Goal: Information Seeking & Learning: Learn about a topic

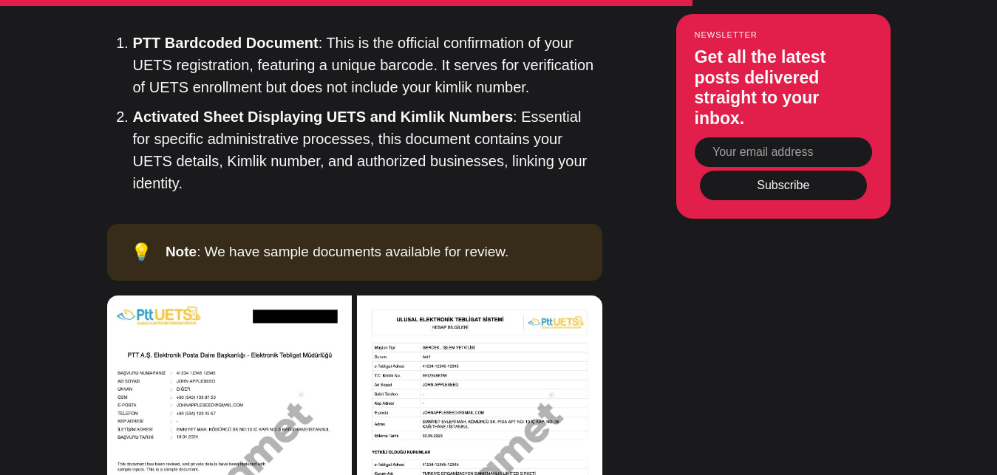
scroll to position [5655, 0]
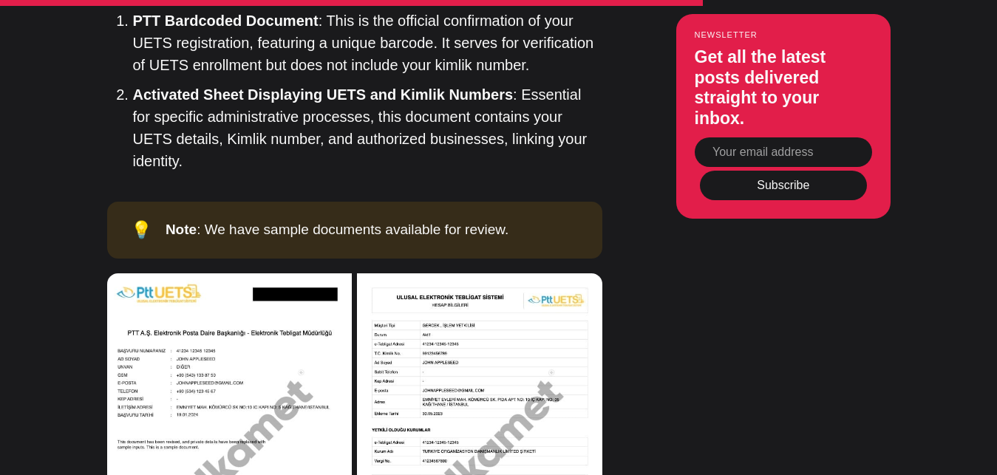
click at [294, 295] on img at bounding box center [229, 418] width 245 height 289
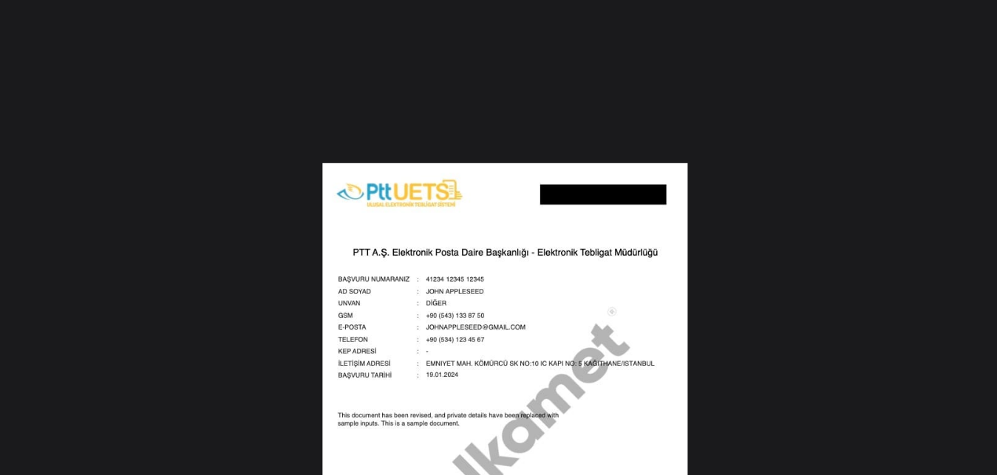
click at [513, 269] on img at bounding box center [505, 378] width 366 height 431
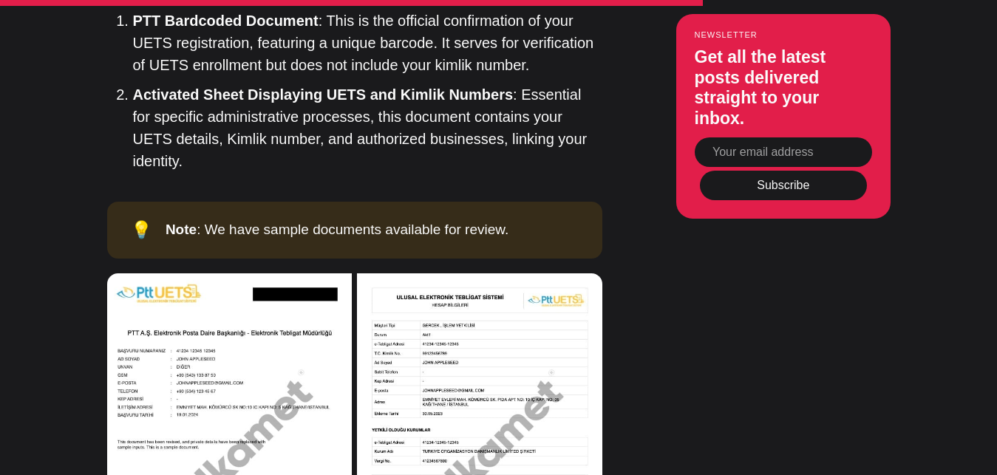
click at [475, 283] on img at bounding box center [479, 418] width 245 height 289
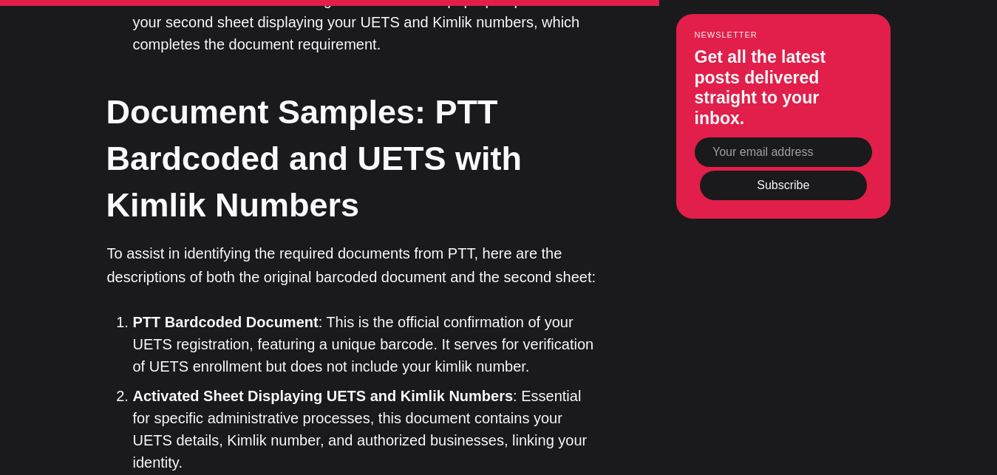
scroll to position [5730, 0]
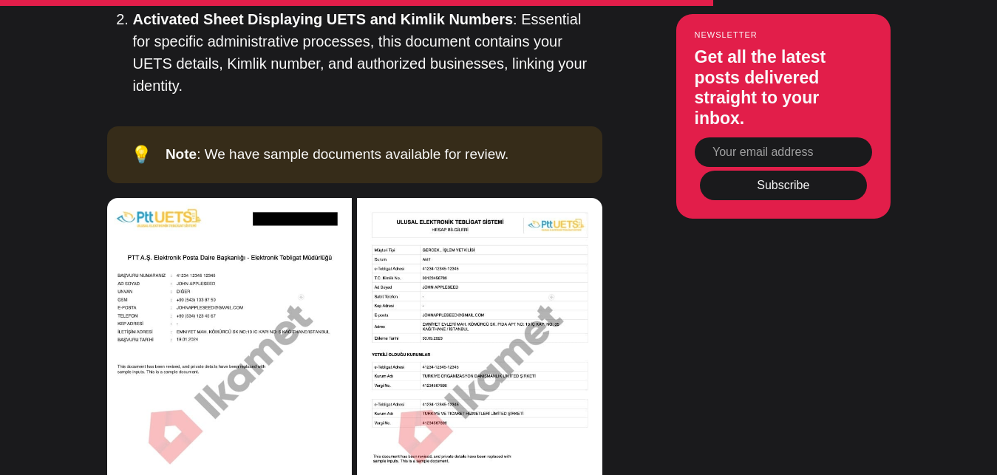
click at [199, 198] on img at bounding box center [229, 342] width 245 height 289
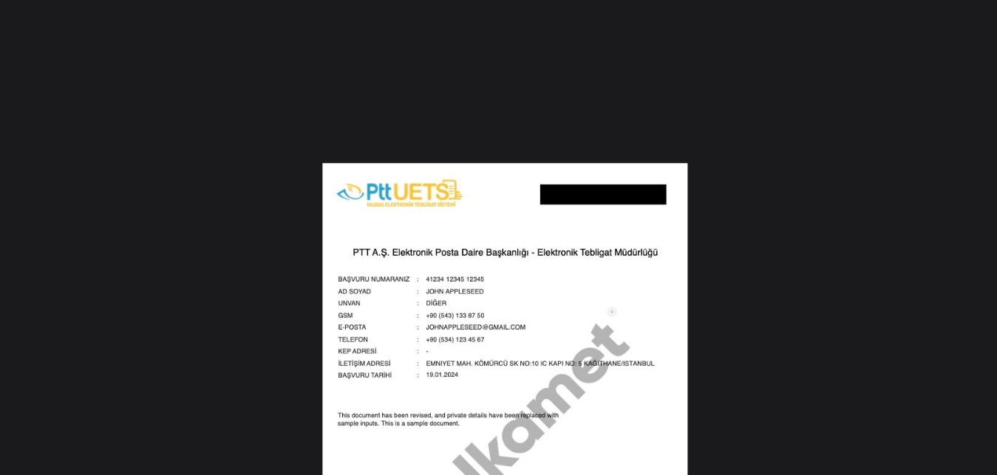
click at [445, 231] on img at bounding box center [505, 378] width 366 height 431
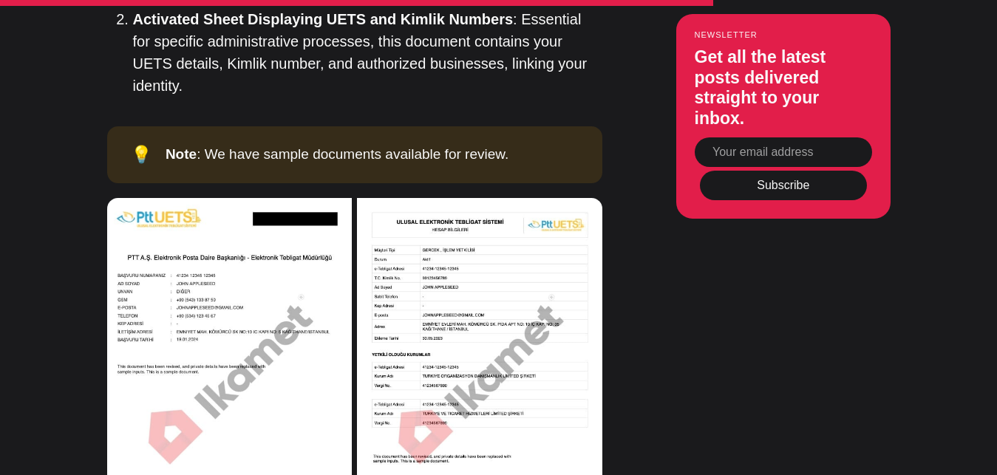
click at [242, 217] on img at bounding box center [229, 342] width 245 height 289
click at [488, 225] on img at bounding box center [479, 342] width 245 height 289
click at [458, 237] on img at bounding box center [479, 342] width 245 height 289
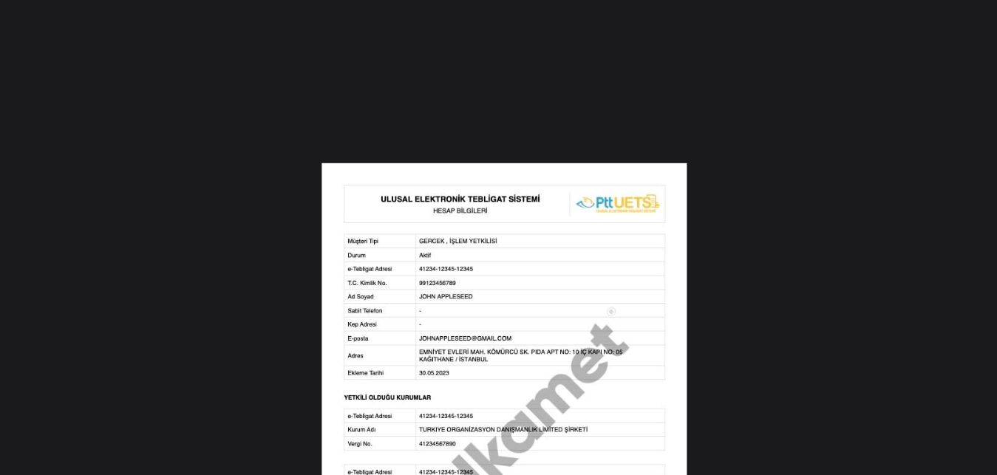
click at [526, 219] on img at bounding box center [505, 378] width 366 height 431
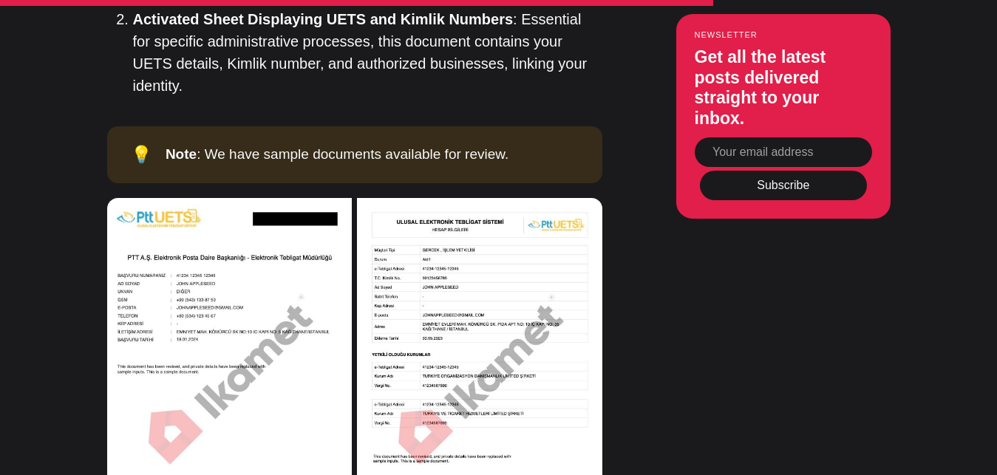
click at [495, 204] on img at bounding box center [479, 342] width 245 height 289
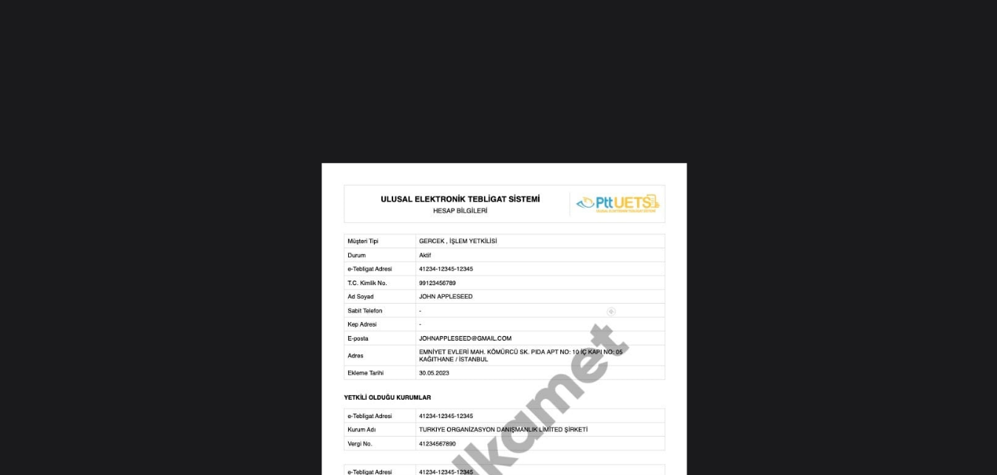
click at [491, 174] on img at bounding box center [505, 378] width 366 height 431
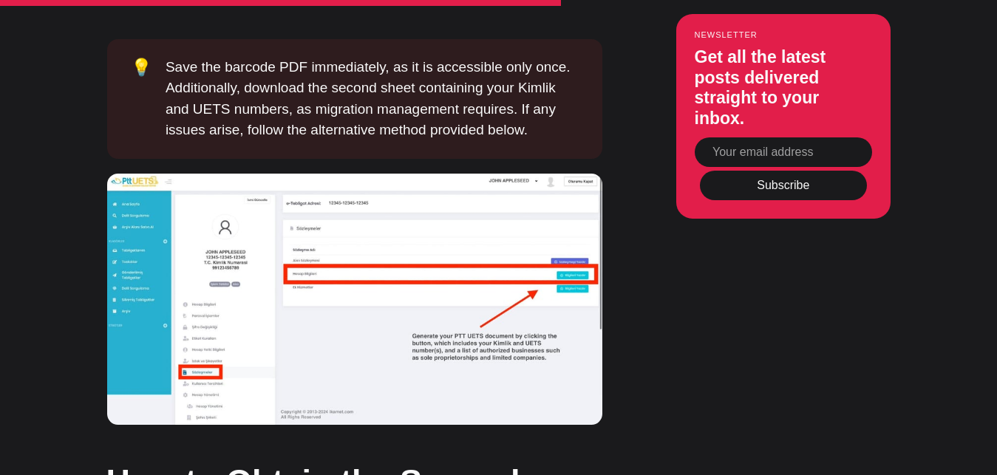
scroll to position [4599, 0]
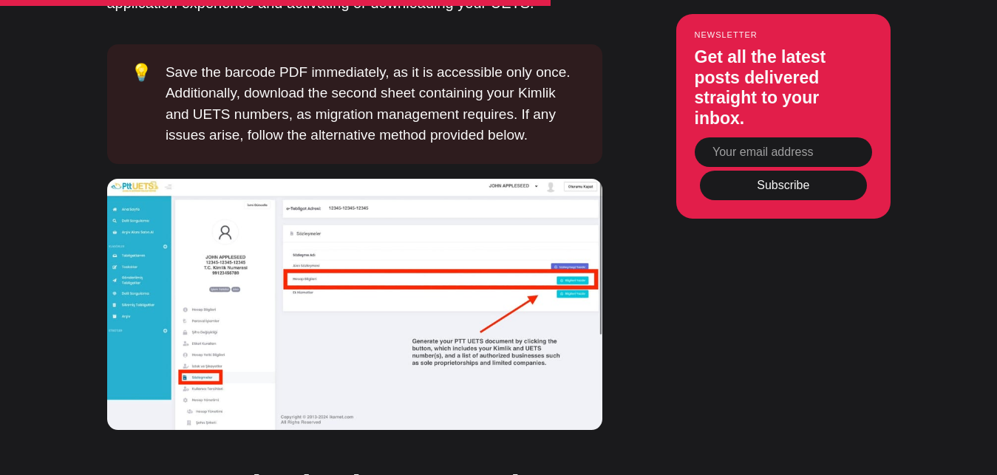
click at [214, 291] on img at bounding box center [354, 304] width 495 height 251
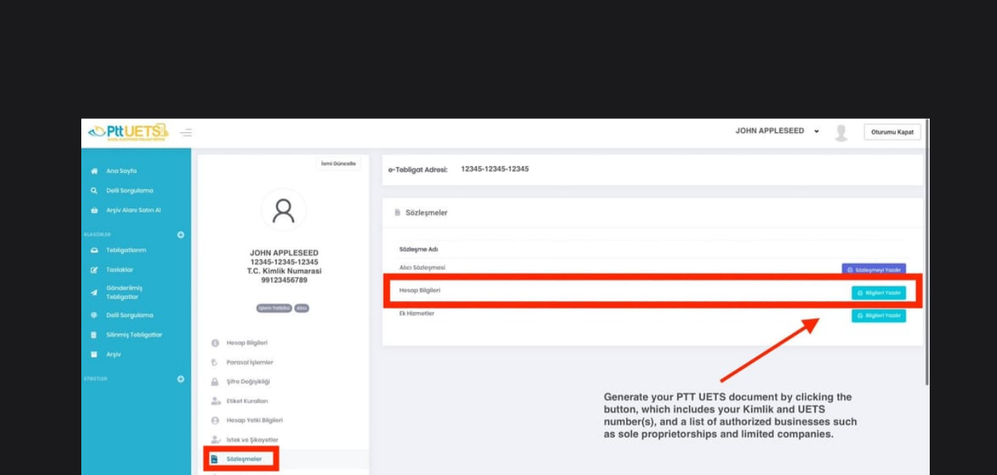
click at [584, 262] on img at bounding box center [505, 333] width 849 height 431
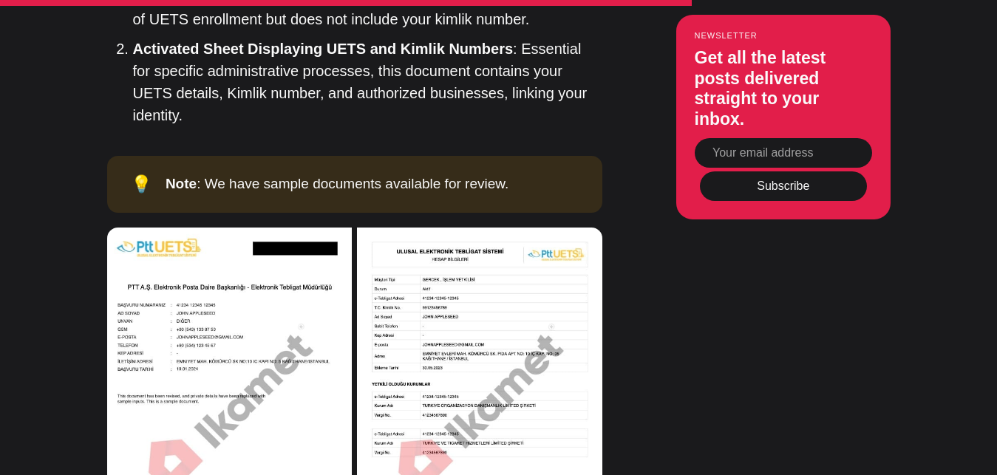
scroll to position [5730, 0]
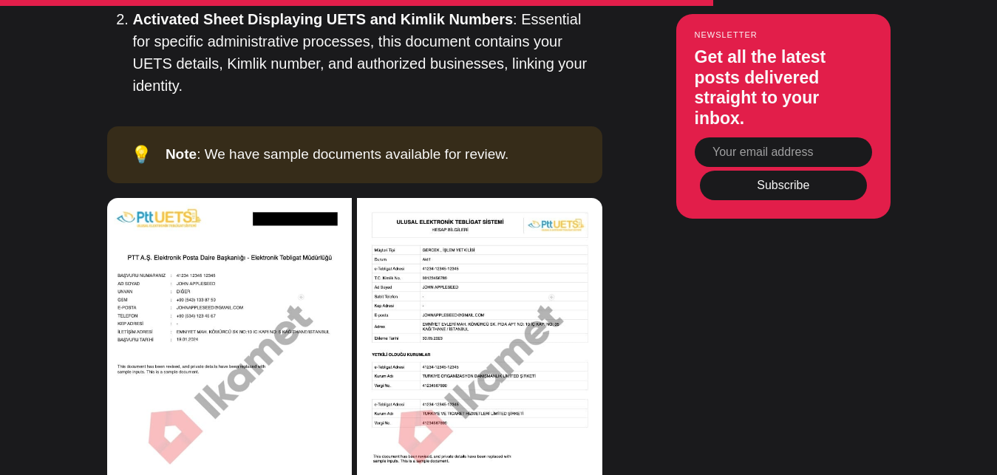
click at [404, 198] on img at bounding box center [479, 342] width 245 height 289
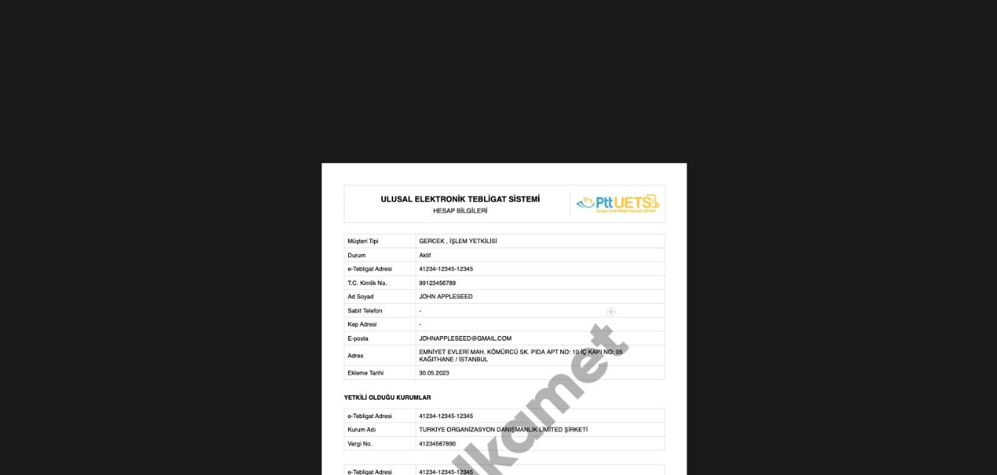
click at [404, 163] on img at bounding box center [505, 378] width 366 height 431
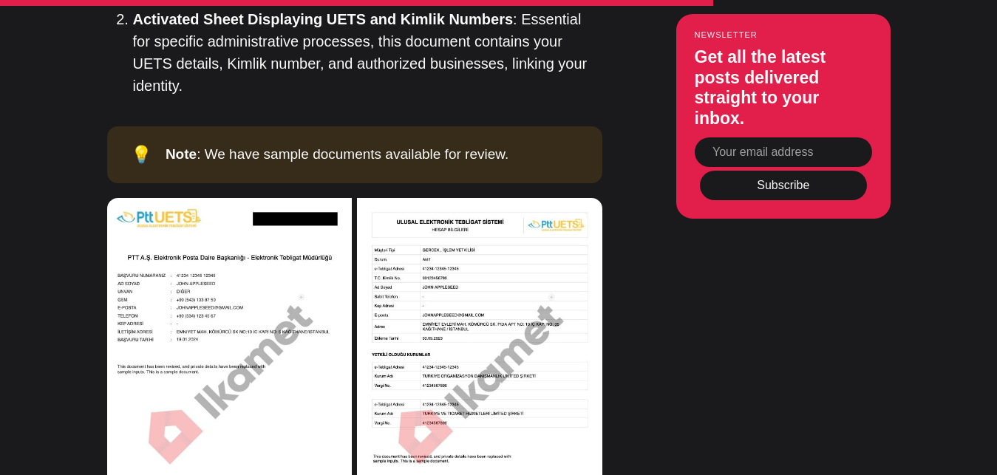
click at [305, 198] on img at bounding box center [229, 342] width 245 height 289
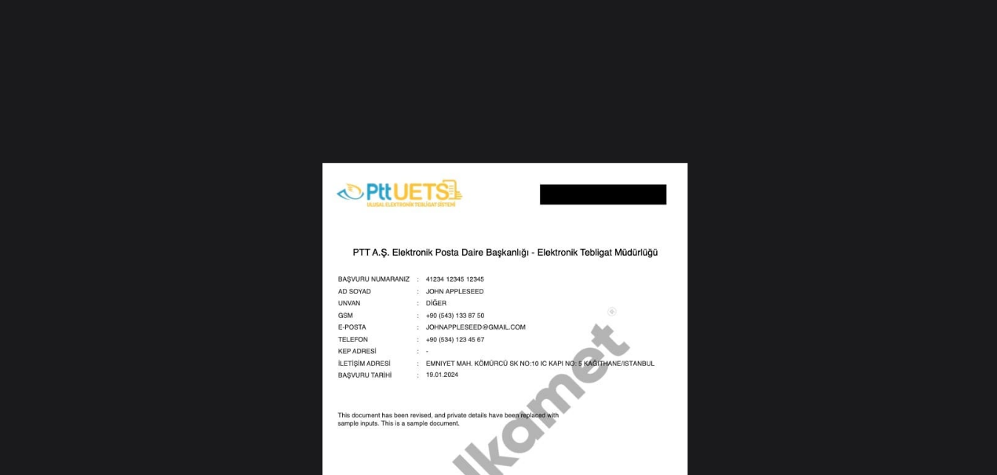
click at [423, 201] on img at bounding box center [505, 378] width 366 height 431
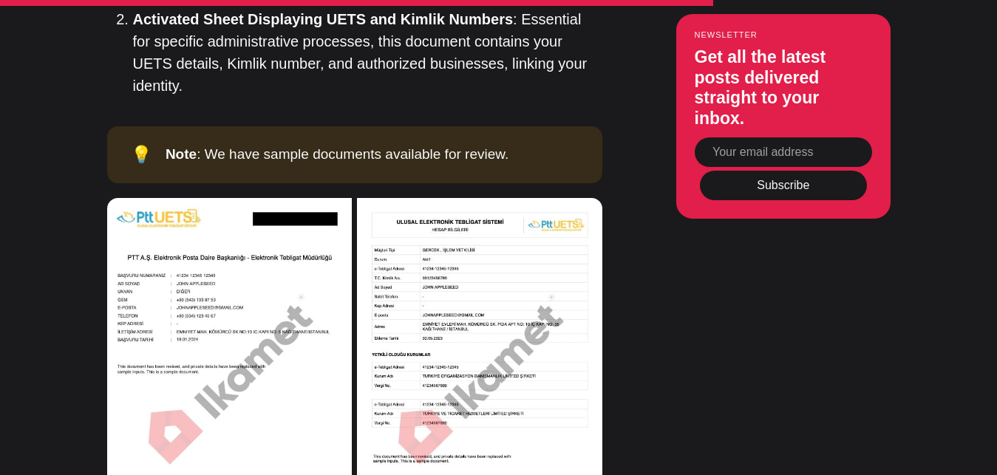
click at [495, 227] on img at bounding box center [479, 342] width 245 height 289
click at [480, 247] on img at bounding box center [479, 342] width 245 height 289
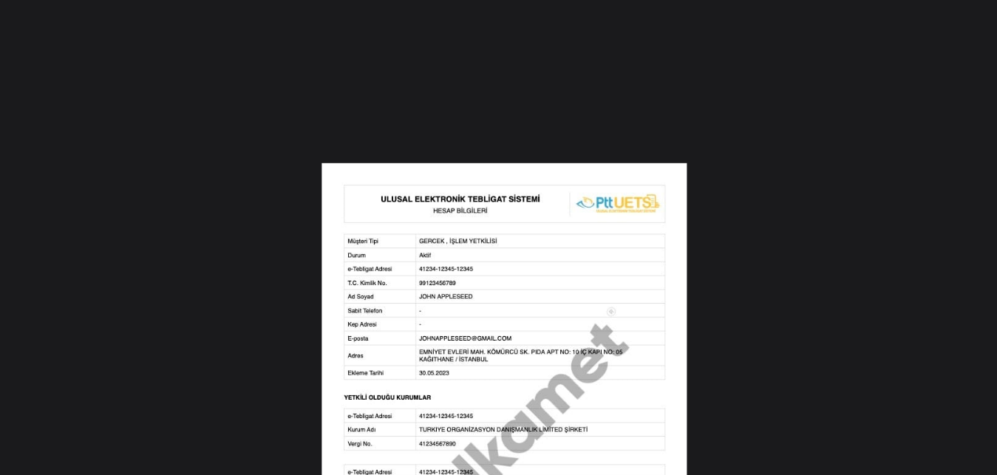
click at [429, 251] on img at bounding box center [505, 378] width 366 height 431
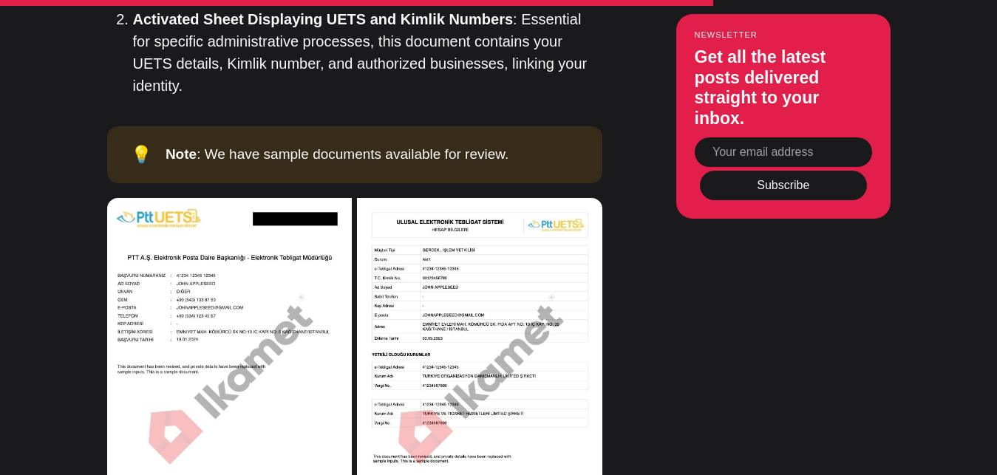
click at [242, 220] on img at bounding box center [229, 342] width 245 height 289
click at [458, 237] on img at bounding box center [479, 342] width 245 height 289
click at [189, 198] on img at bounding box center [229, 342] width 245 height 289
click at [458, 225] on img at bounding box center [479, 342] width 245 height 289
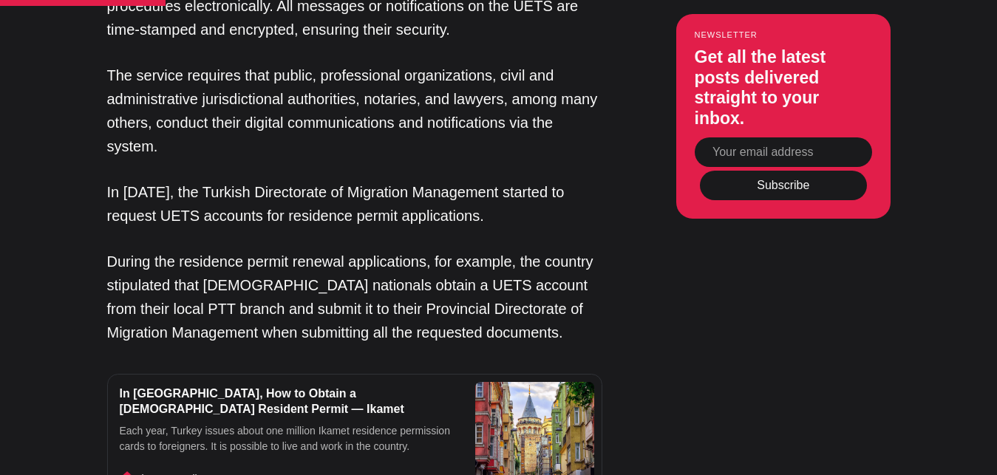
scroll to position [1885, 0]
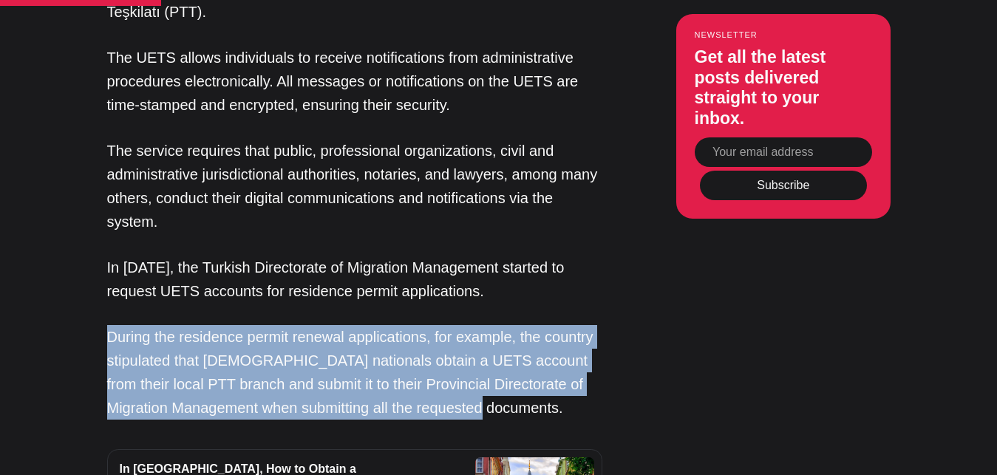
drag, startPoint x: 110, startPoint y: 257, endPoint x: 543, endPoint y: 344, distance: 442.0
copy p "During the residence permit renewal applications, for example, the country stip…"
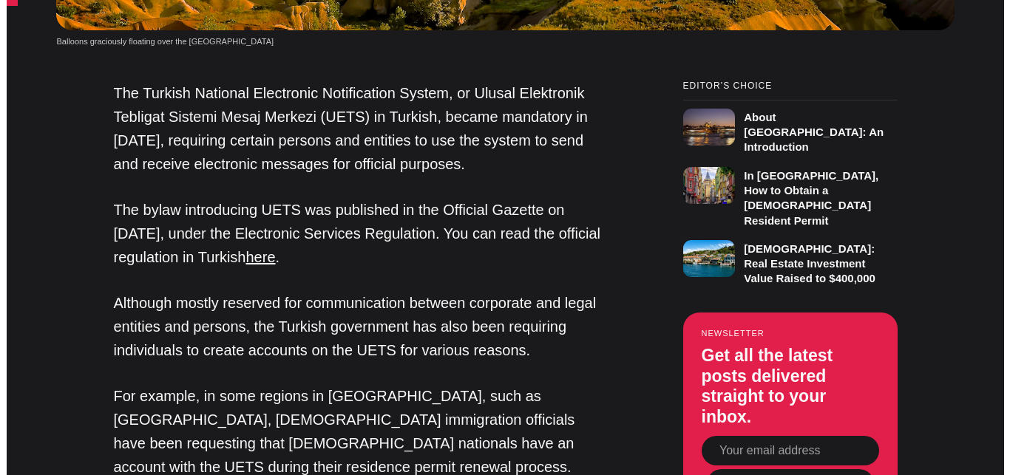
scroll to position [0, 0]
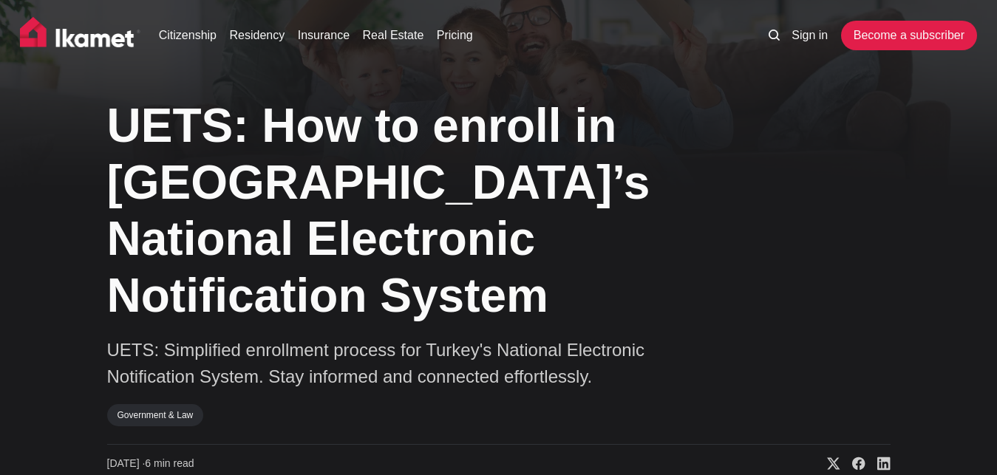
click at [775, 38] on icon at bounding box center [774, 35] width 11 height 11
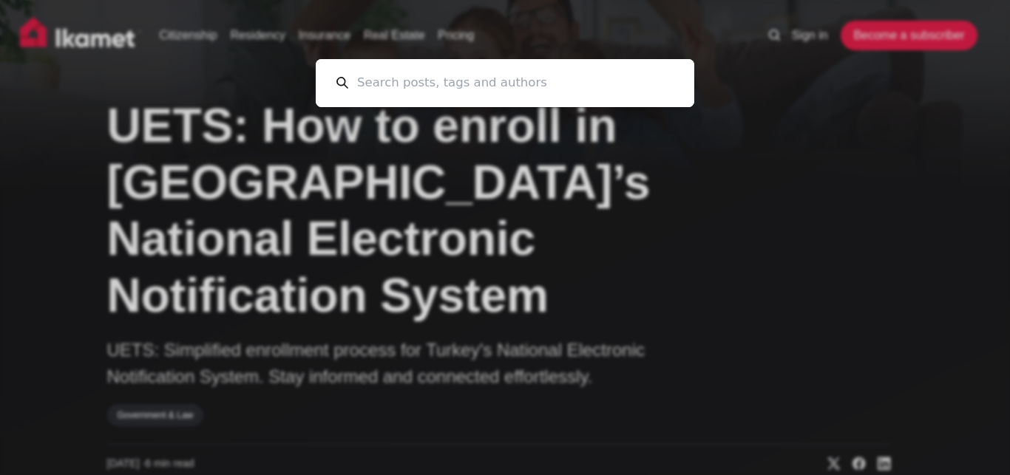
click at [437, 94] on input at bounding box center [510, 83] width 325 height 48
paste input "Does UETS require renewal every year?"
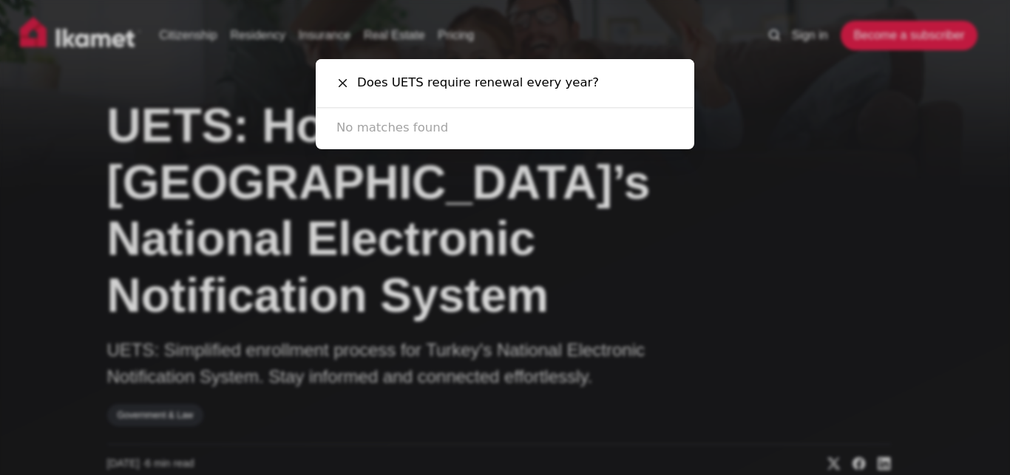
type input "Does UETS require renewal every year?"
click at [605, 86] on input "Does UETS require renewal every year?" at bounding box center [510, 83] width 325 height 48
click at [319, 40] on div "Does UETS require renewal every year? Cancel No matches found" at bounding box center [505, 237] width 1010 height 475
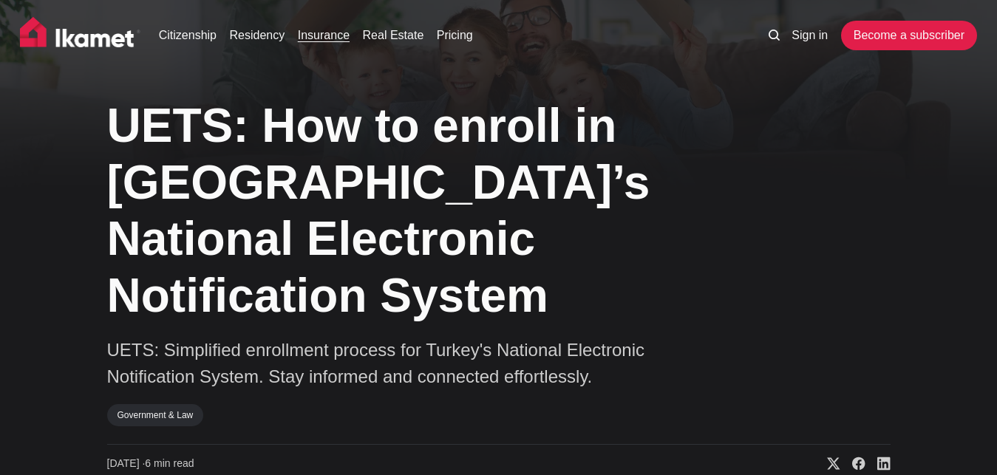
click at [314, 40] on link "Insurance" at bounding box center [324, 36] width 52 height 18
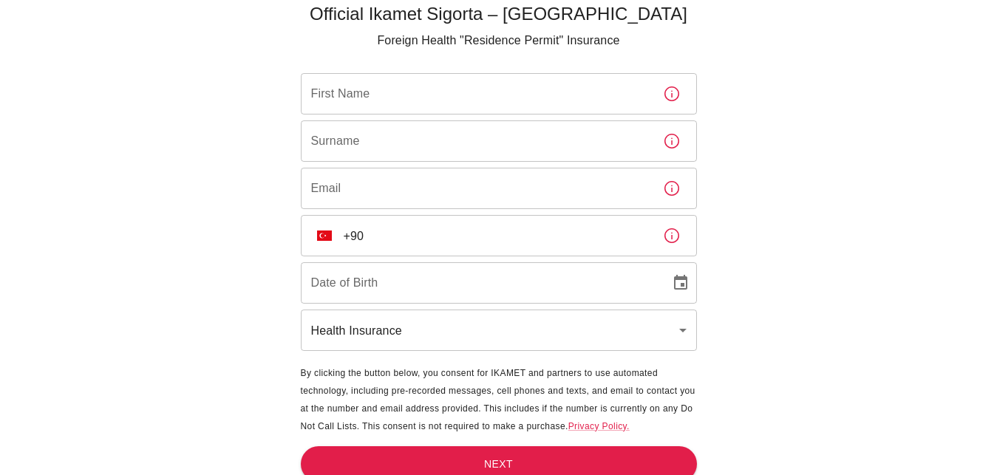
scroll to position [65, 0]
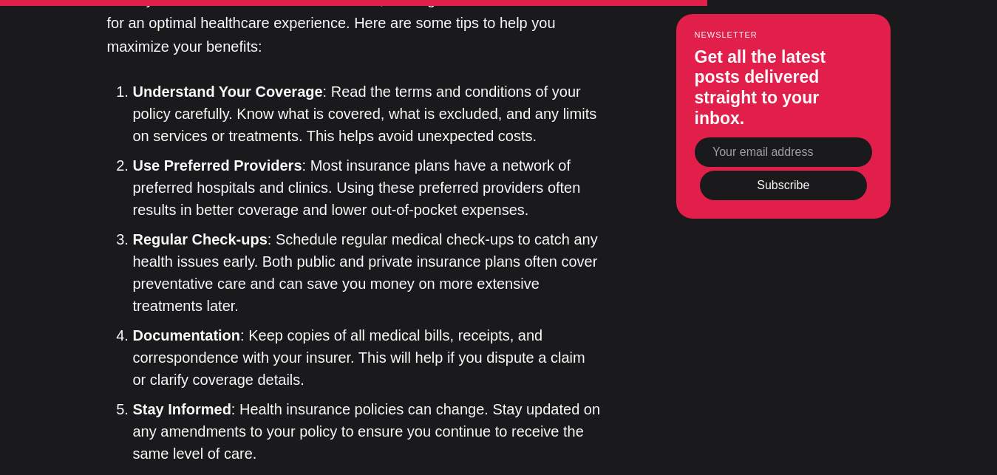
scroll to position [4072, 0]
